Goal: Task Accomplishment & Management: Manage account settings

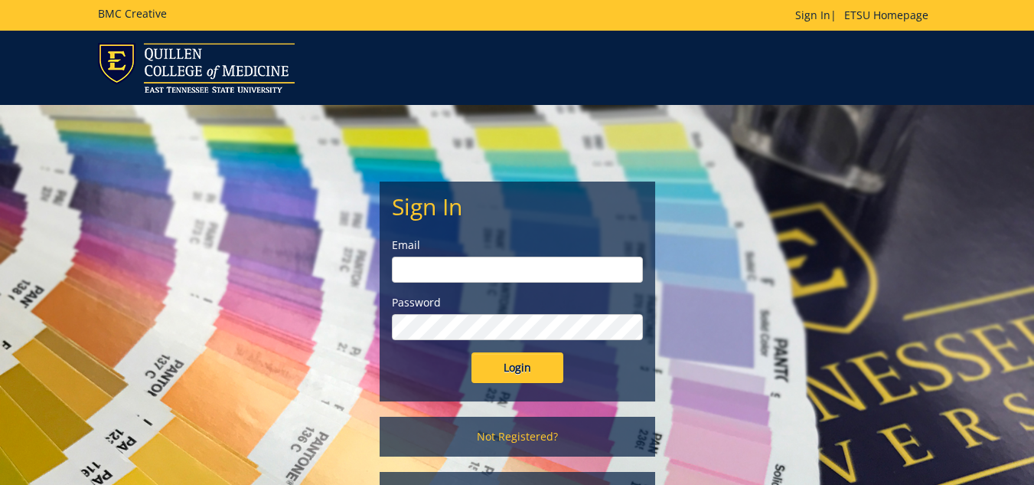
type input "[EMAIL_ADDRESS][DOMAIN_NAME]"
click at [519, 364] on input "Login" at bounding box center [518, 367] width 92 height 31
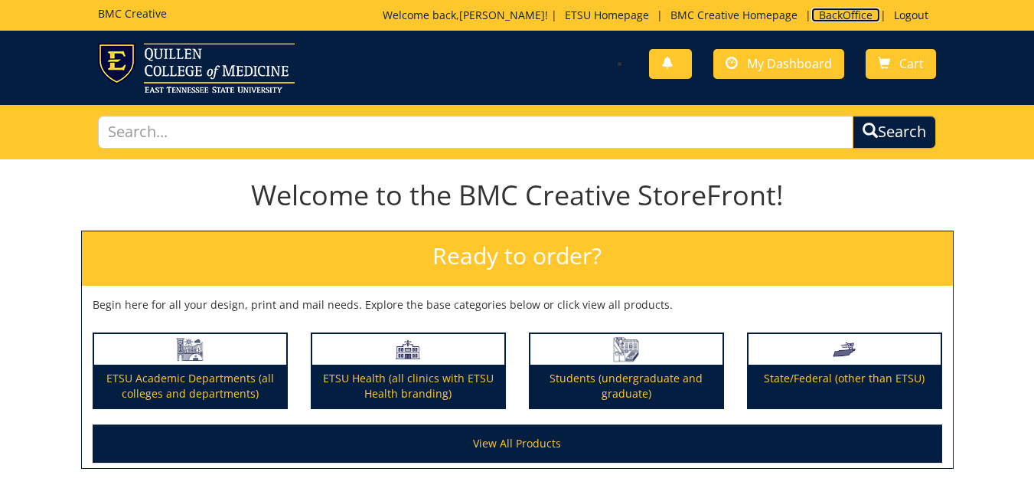
click at [827, 14] on link "BackOffice" at bounding box center [845, 15] width 69 height 15
